Goal: Information Seeking & Learning: Check status

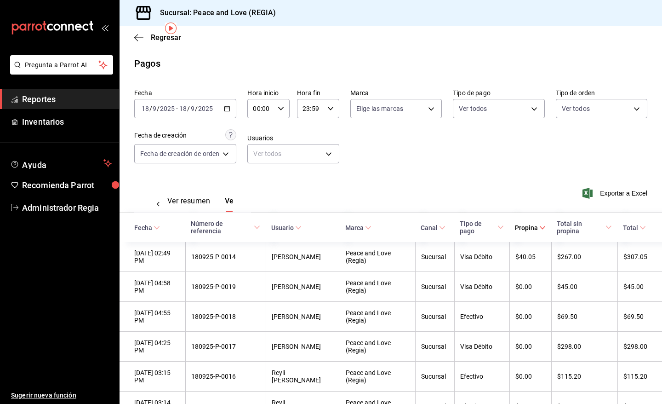
scroll to position [0, 28]
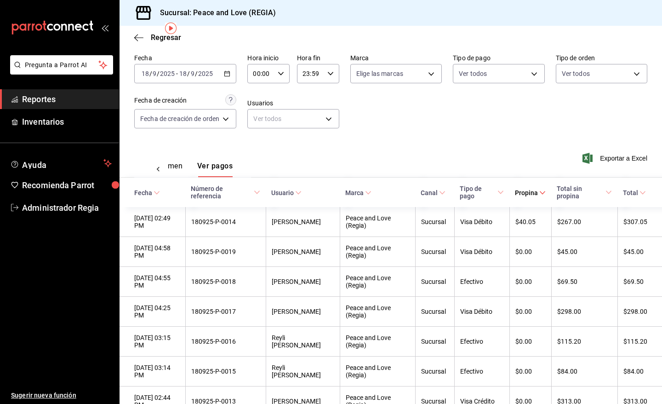
click at [181, 162] on button "Ver resumen" at bounding box center [161, 169] width 43 height 16
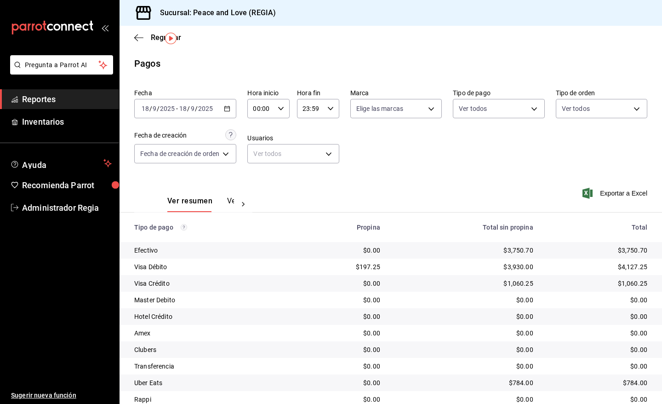
scroll to position [35, 0]
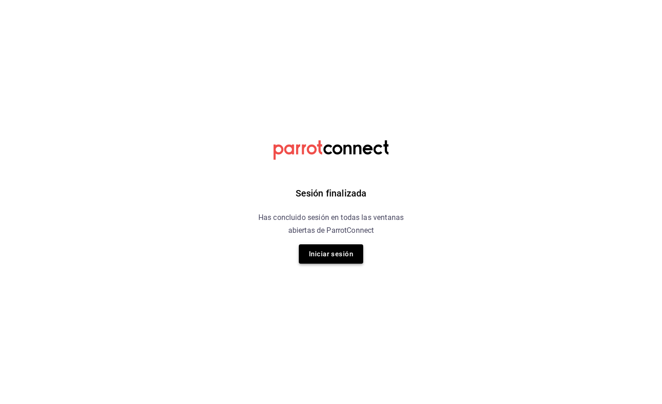
click at [348, 247] on button "Iniciar sesión" at bounding box center [331, 253] width 64 height 19
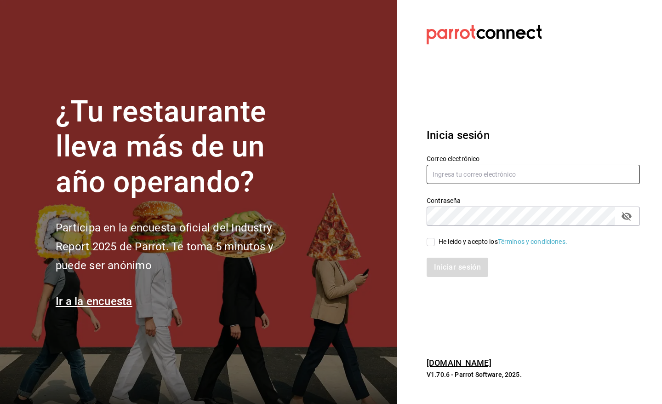
type input "[EMAIL_ADDRESS][DOMAIN_NAME]"
click at [435, 245] on span "He leído y acepto los Términos y condiciones." at bounding box center [501, 242] width 132 height 10
click at [435, 245] on input "He leído y acepto los Términos y condiciones." at bounding box center [431, 242] width 8 height 8
checkbox input "true"
click at [447, 268] on button "Iniciar sesión" at bounding box center [458, 266] width 63 height 19
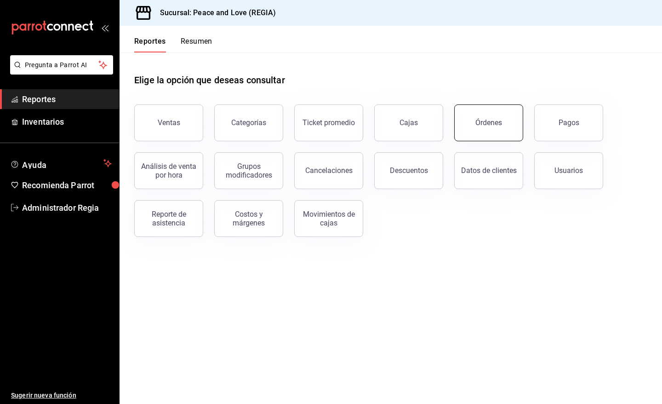
click at [477, 133] on button "Órdenes" at bounding box center [488, 122] width 69 height 37
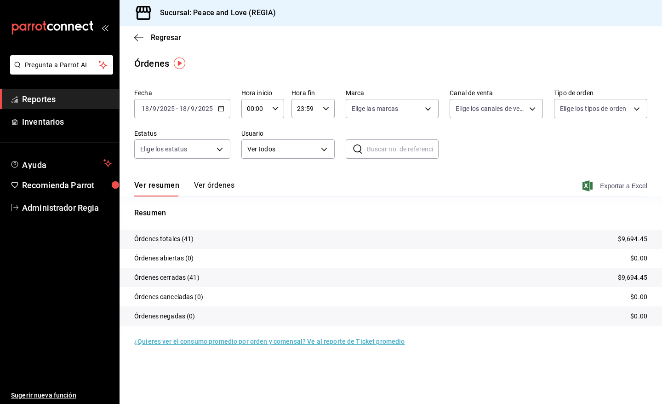
click at [606, 188] on span "Exportar a Excel" at bounding box center [615, 185] width 63 height 11
click at [183, 36] on div "Regresar" at bounding box center [391, 37] width 542 height 23
click at [178, 36] on span "Regresar" at bounding box center [166, 37] width 30 height 9
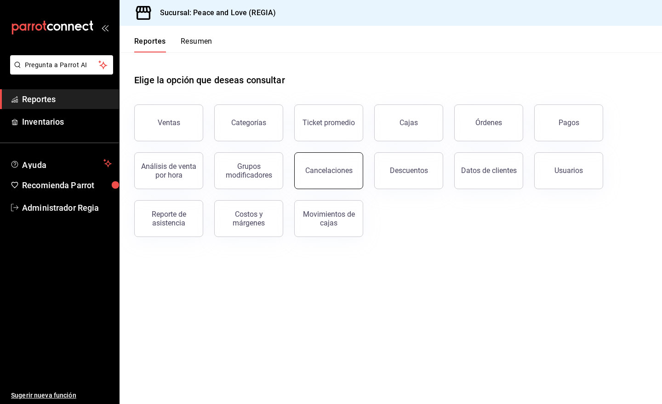
click at [348, 174] on div "Cancelaciones" at bounding box center [328, 170] width 47 height 9
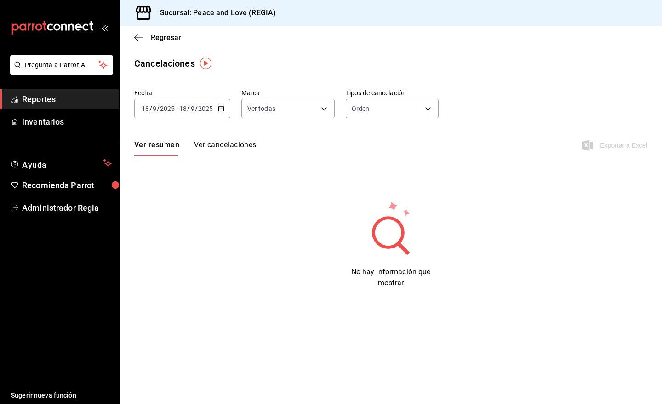
click at [168, 32] on div "Regresar" at bounding box center [391, 37] width 542 height 23
click at [171, 41] on span "Regresar" at bounding box center [166, 37] width 30 height 9
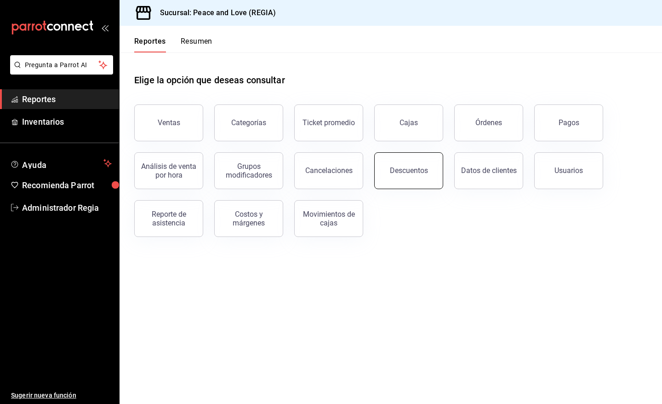
click at [388, 171] on button "Descuentos" at bounding box center [408, 170] width 69 height 37
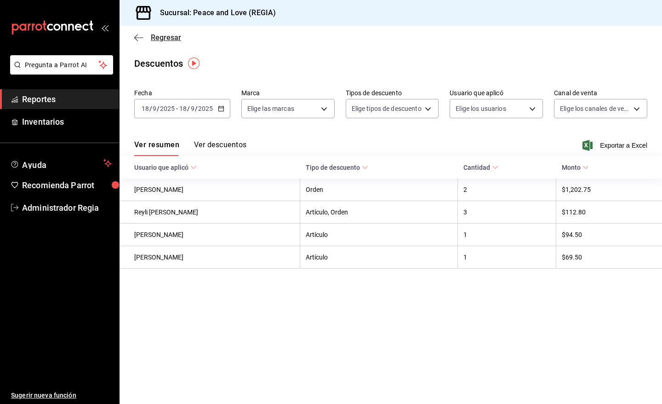
click at [156, 33] on span "Regresar" at bounding box center [166, 37] width 30 height 9
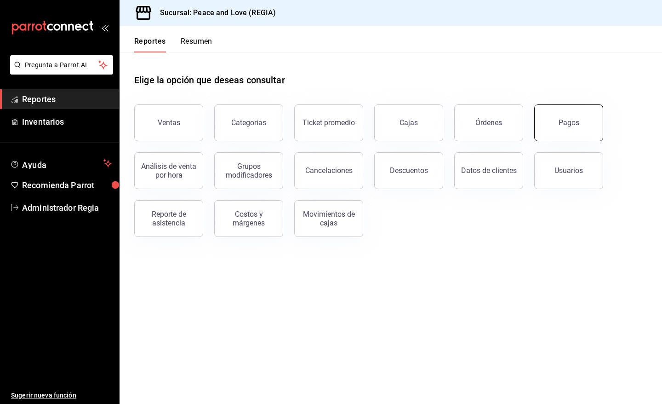
click at [595, 122] on button "Pagos" at bounding box center [568, 122] width 69 height 37
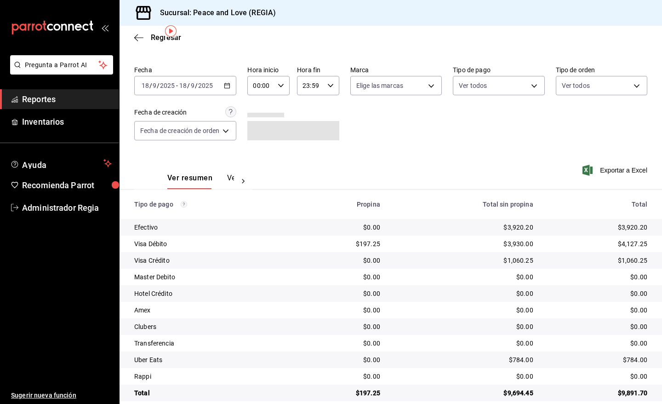
scroll to position [32, 0]
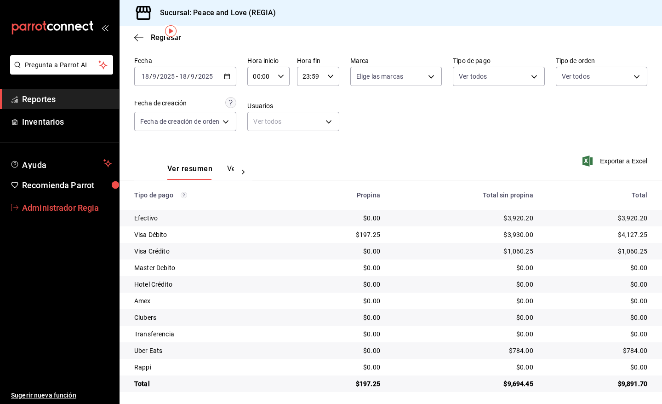
click at [75, 205] on span "Administrador Regia" at bounding box center [67, 207] width 90 height 12
